Goal: Communication & Community: Share content

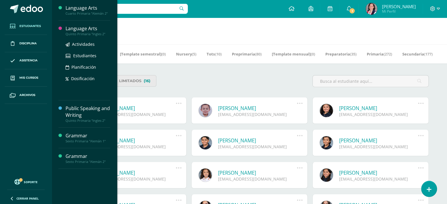
click at [85, 29] on div "Language Arts" at bounding box center [87, 28] width 45 height 7
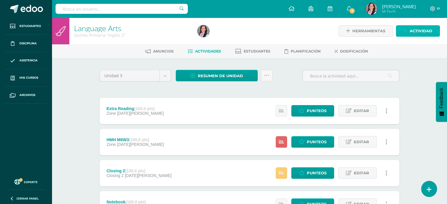
click at [409, 31] on link "Actividad" at bounding box center [417, 30] width 44 height 11
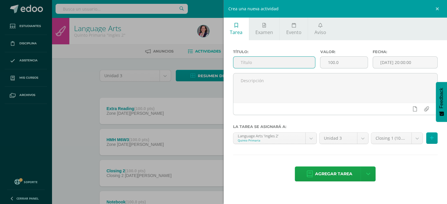
click at [278, 60] on input "text" at bounding box center [274, 62] width 82 height 11
click at [319, 28] on link "Aviso" at bounding box center [320, 29] width 24 height 23
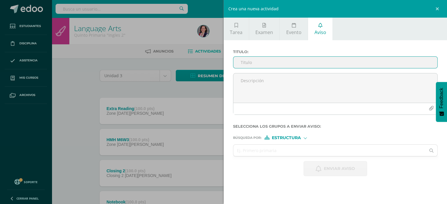
click at [247, 63] on input "Titulo :" at bounding box center [335, 62] width 204 height 11
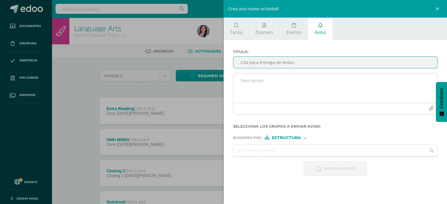
type input "Cita para Entrega de Notas"
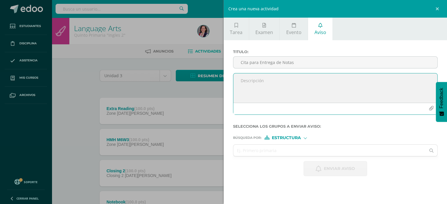
click at [251, 78] on textarea at bounding box center [335, 87] width 204 height 29
paste textarea "https://calendly.com/marjorye/entrega_de_notas_bimestrales"
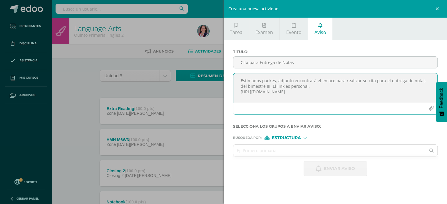
type textarea "Estimados padres, adjunto encontrará el enlace para realizar su cita para el en…"
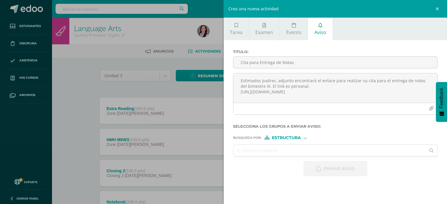
click at [305, 137] on div at bounding box center [304, 137] width 3 height 3
click at [297, 144] on span "Estructura" at bounding box center [293, 145] width 29 height 3
click at [272, 151] on input "text" at bounding box center [329, 150] width 192 height 11
type input "quinto"
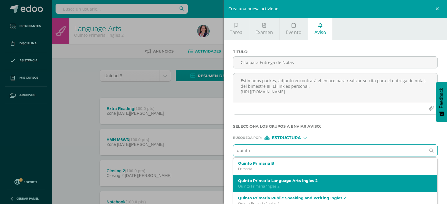
click at [274, 183] on div "Quinto Primaria Language Arts Ingles 2 Quinto Primaria 'Ingles 2'" at bounding box center [331, 183] width 186 height 10
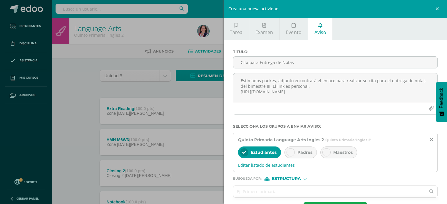
click at [290, 149] on div at bounding box center [290, 152] width 8 height 8
click at [242, 150] on icon at bounding box center [244, 152] width 4 height 4
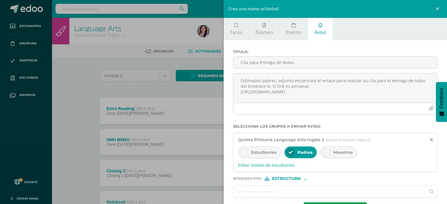
click at [273, 190] on input "text" at bounding box center [329, 191] width 192 height 11
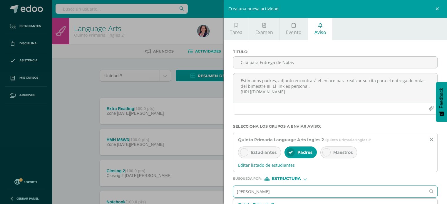
type input "quinto"
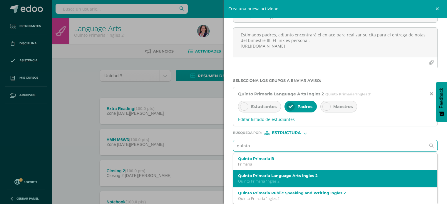
click at [295, 176] on label "Quinto Primaria Language Arts Ingles 2" at bounding box center [331, 176] width 186 height 4
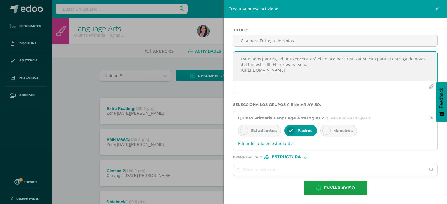
click at [262, 64] on textarea "Estimados padres, adjunto encontrará el enlace para realizar su cita para el en…" at bounding box center [335, 66] width 204 height 29
type textarea "Estimados padres, adjunto encontrará el enlace para realizar su cita para el en…"
click at [261, 168] on input "text" at bounding box center [329, 169] width 192 height 11
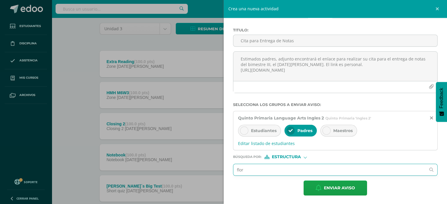
scroll to position [50, 0]
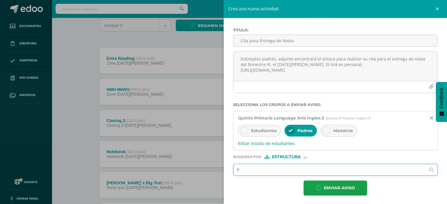
type input "f"
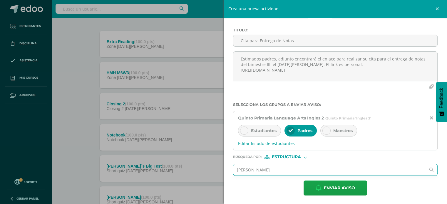
scroll to position [68, 0]
type input "Flor de Maria"
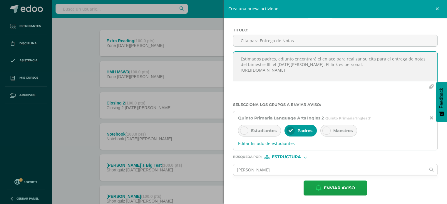
drag, startPoint x: 358, startPoint y: 73, endPoint x: 241, endPoint y: 69, distance: 116.6
click at [241, 69] on textarea "Estimados padres, adjunto encontrará el enlace para realizar su cita para el en…" at bounding box center [335, 66] width 204 height 29
paste textarea "https://calendly.com/marjorye/entrega_de_notas_bimestrales"
type textarea "Estimados padres, adjunto encontrará el enlace para realizar su cita para el en…"
click at [266, 170] on input "Flor de Maria" at bounding box center [329, 169] width 192 height 11
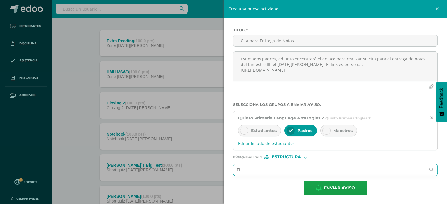
type input "F"
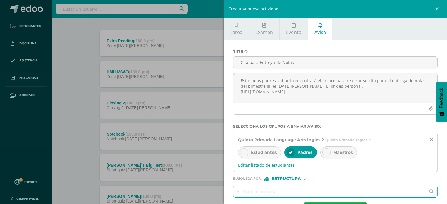
scroll to position [22, 0]
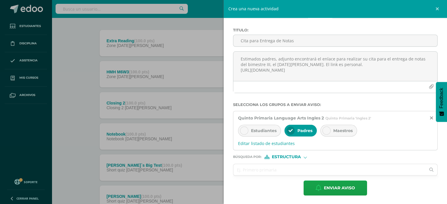
click at [325, 129] on icon at bounding box center [326, 131] width 4 height 4
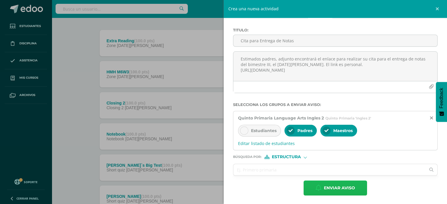
click at [343, 188] on span "Enviar aviso" at bounding box center [339, 188] width 31 height 14
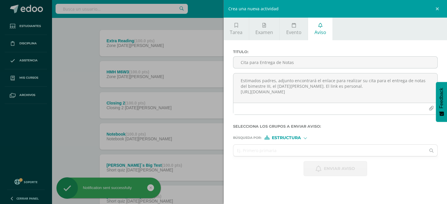
scroll to position [0, 0]
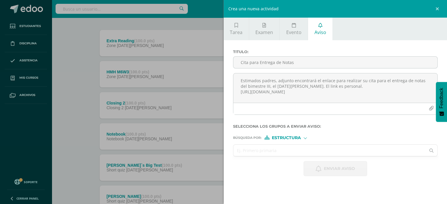
click at [268, 150] on input "text" at bounding box center [329, 150] width 192 height 11
click at [303, 139] on div "Estructura" at bounding box center [286, 138] width 44 height 4
click at [292, 151] on span "Persona" at bounding box center [288, 152] width 21 height 3
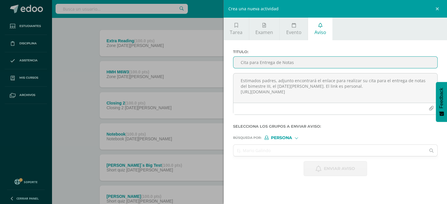
click at [272, 63] on input "Cita para Entrega de Notas" at bounding box center [335, 62] width 204 height 11
type input "dldld"
click at [262, 69] on div "Titulo : dldld" at bounding box center [334, 61] width 209 height 23
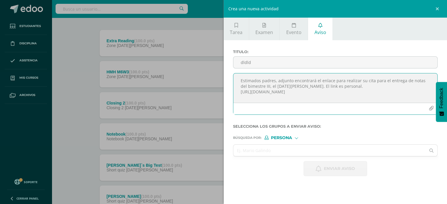
click at [259, 92] on textarea "Estimados padres, adjunto encontrará el enlace para realizar su cita para el en…" at bounding box center [335, 87] width 204 height 29
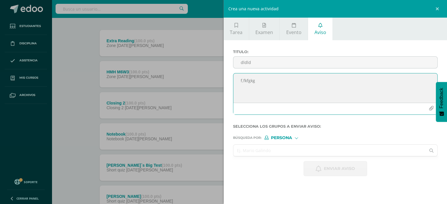
type textarea "f,fkfgkg"
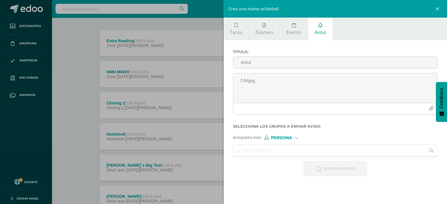
click at [248, 152] on input "text" at bounding box center [329, 150] width 192 height 11
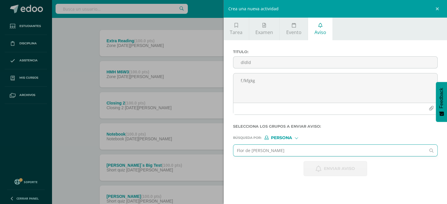
type input "Flor de MAria de Leon"
drag, startPoint x: 283, startPoint y: 151, endPoint x: 216, endPoint y: 149, distance: 66.9
click at [216, 149] on div "Crea una nueva actividad Tarea Examen Evento Aviso Título: Valor: 100.0 Fecha: …" at bounding box center [223, 102] width 447 height 204
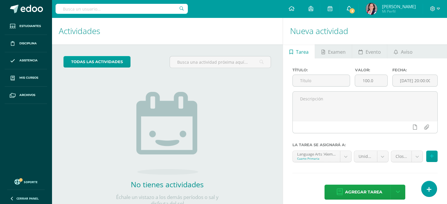
click at [351, 7] on icon at bounding box center [348, 8] width 5 height 5
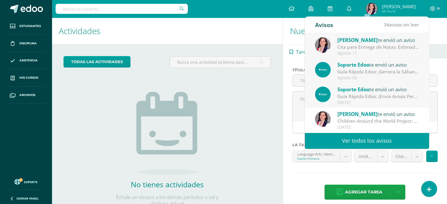
click at [348, 41] on span "[PERSON_NAME]" at bounding box center [357, 40] width 40 height 7
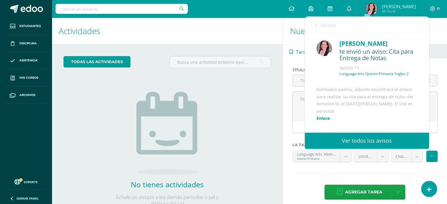
click at [325, 121] on link "Enlace" at bounding box center [323, 118] width 14 height 6
click at [326, 121] on link "Enlace" at bounding box center [323, 118] width 14 height 6
